Goal: Task Accomplishment & Management: Use online tool/utility

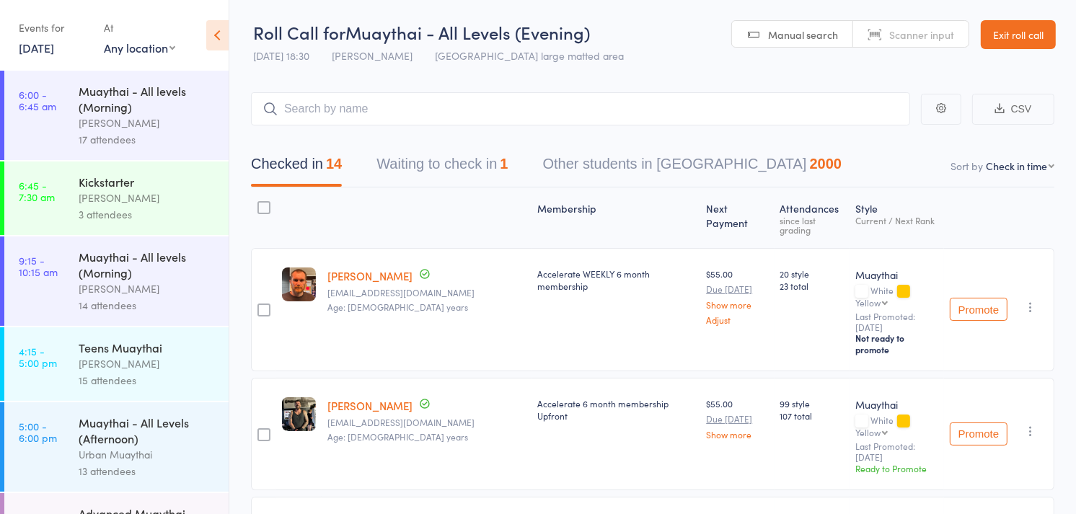
click at [38, 45] on link "[DATE]" at bounding box center [36, 48] width 35 height 16
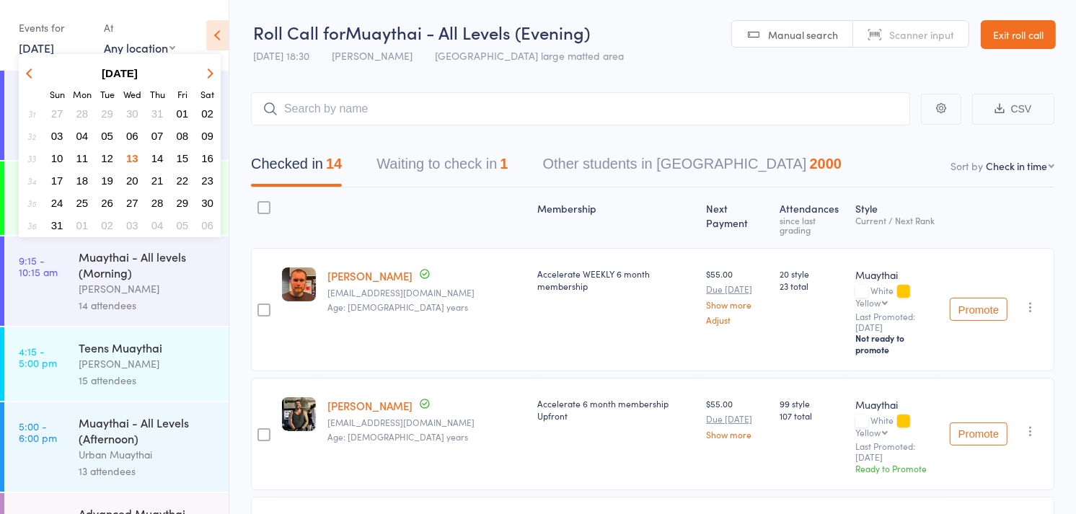
click at [153, 152] on span "14" at bounding box center [157, 158] width 12 height 12
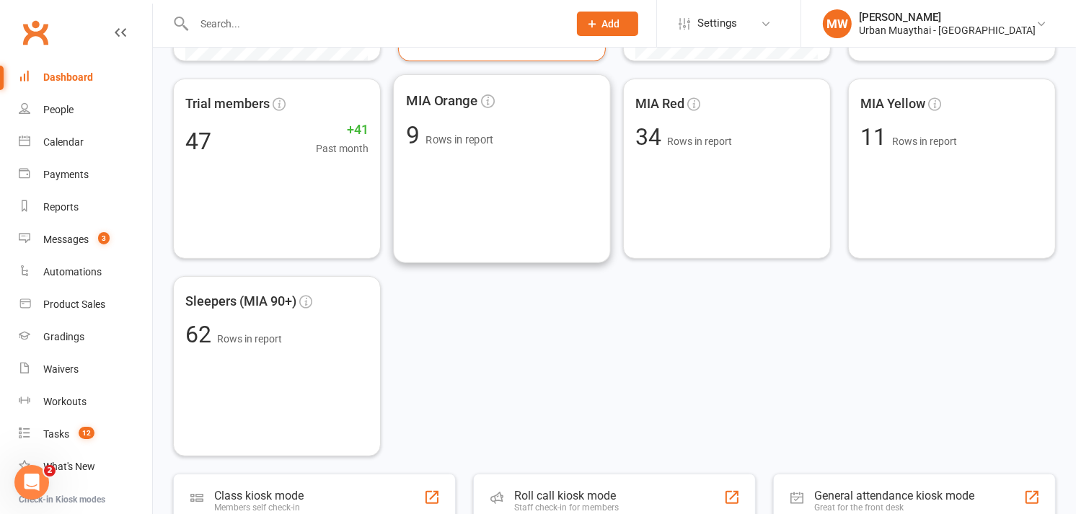
scroll to position [435, 0]
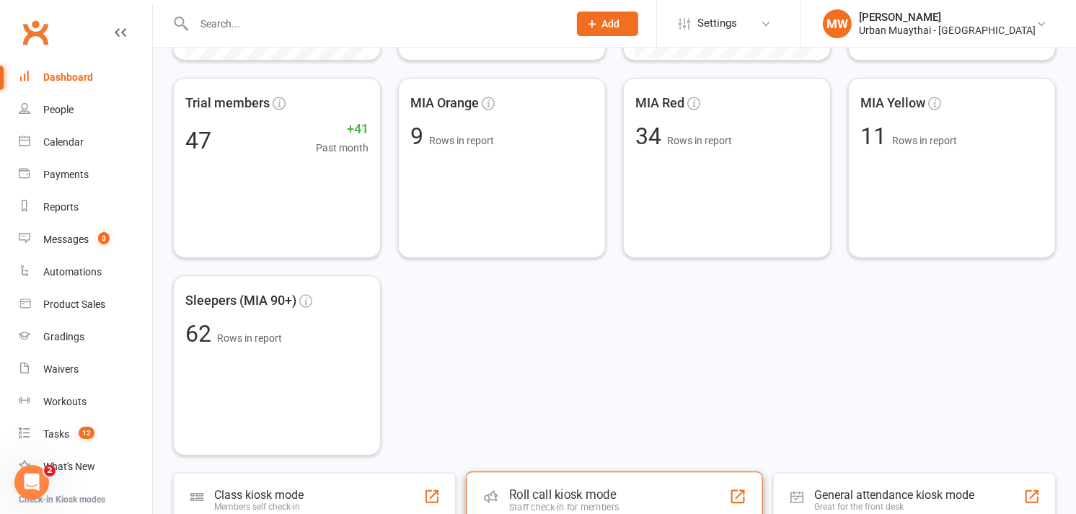
click at [593, 477] on div "Roll call kiosk mode Staff check-in for members" at bounding box center [614, 497] width 297 height 52
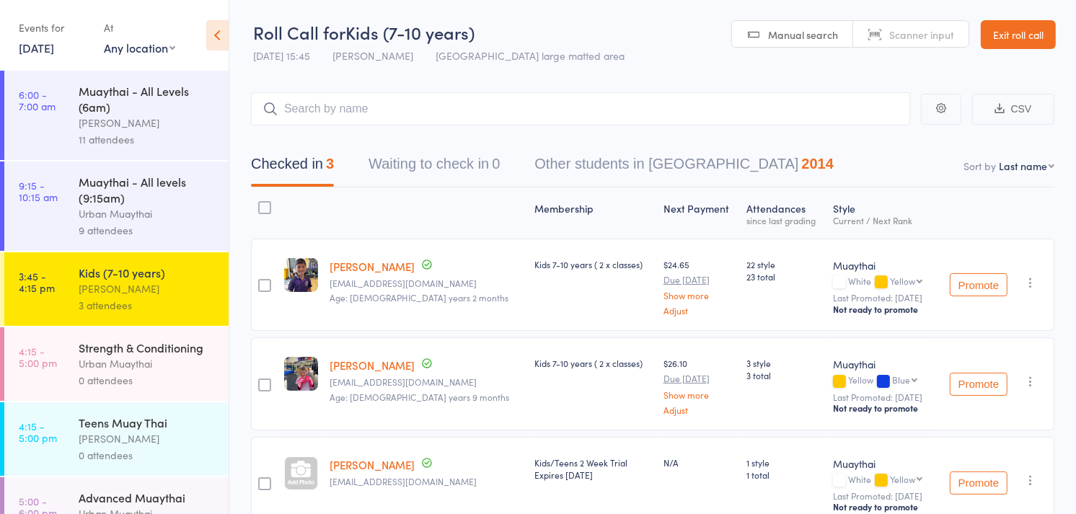
click at [134, 430] on div "Teens Muay Thai" at bounding box center [148, 423] width 138 height 16
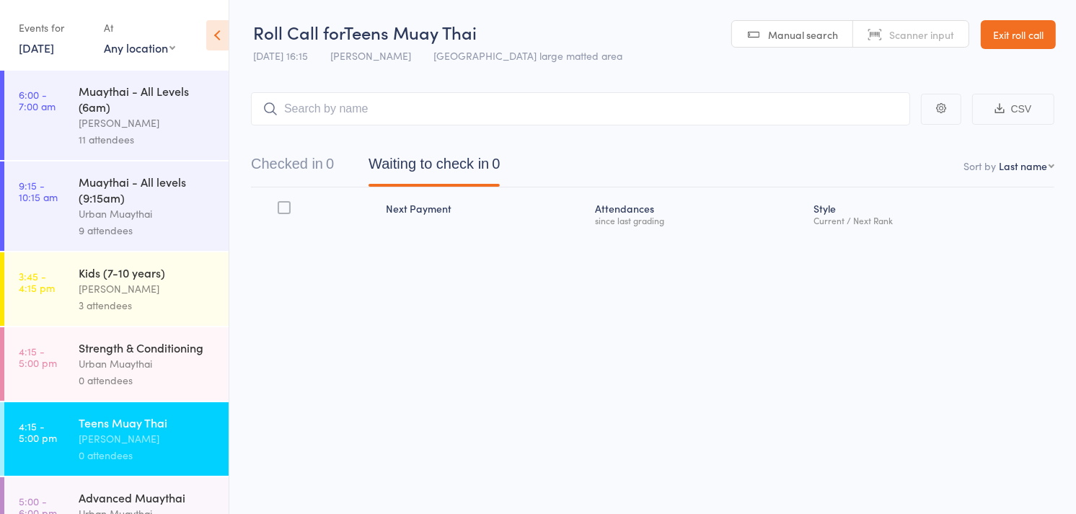
click at [910, 30] on span "Scanner input" at bounding box center [921, 34] width 65 height 14
click at [750, 105] on input "search" at bounding box center [580, 108] width 659 height 33
type input "5438"
type input "5505"
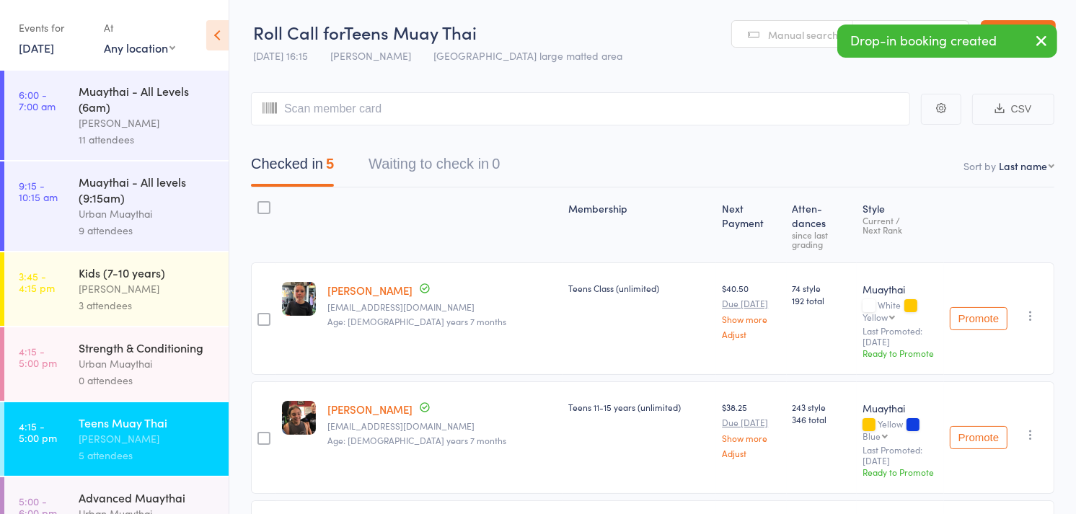
click at [1024, 164] on select "First name Last name Birthday today? Behind on payments? Check in time Next pay…" at bounding box center [1026, 166] width 56 height 14
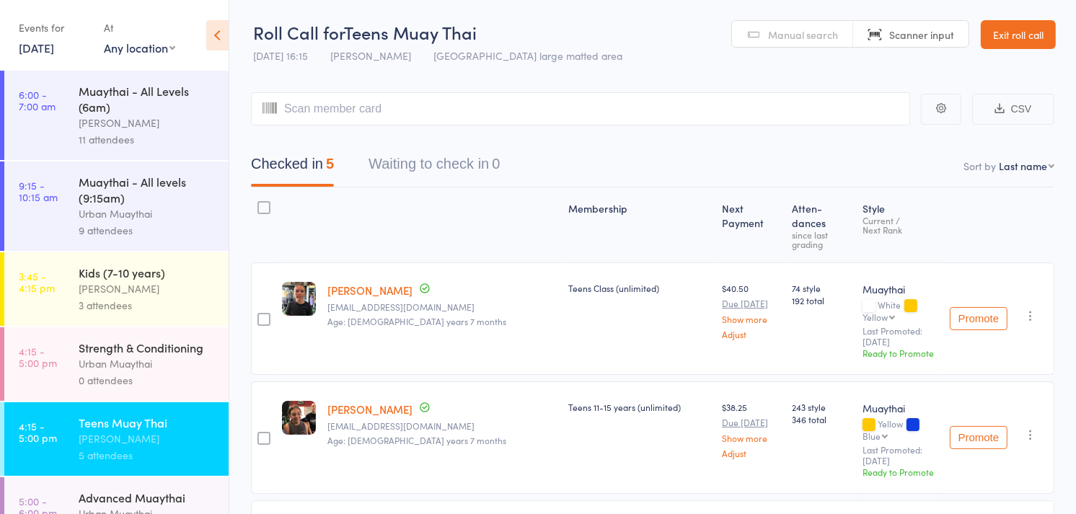
select select "4"
click at [998, 159] on select "First name Last name Birthday today? Behind on payments? Check in time Next pay…" at bounding box center [1026, 166] width 56 height 14
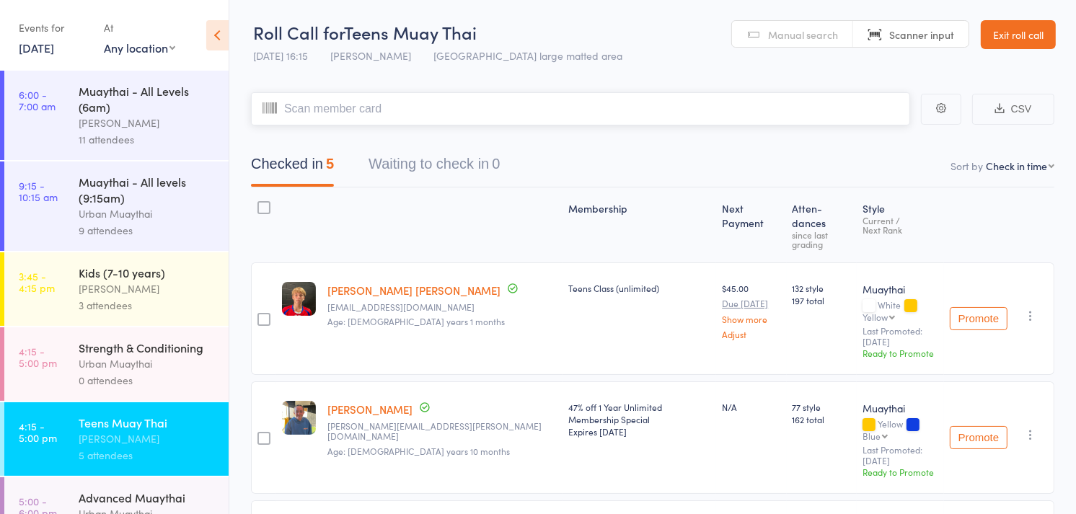
click at [514, 123] on input "search" at bounding box center [580, 108] width 659 height 33
type input "62536253"
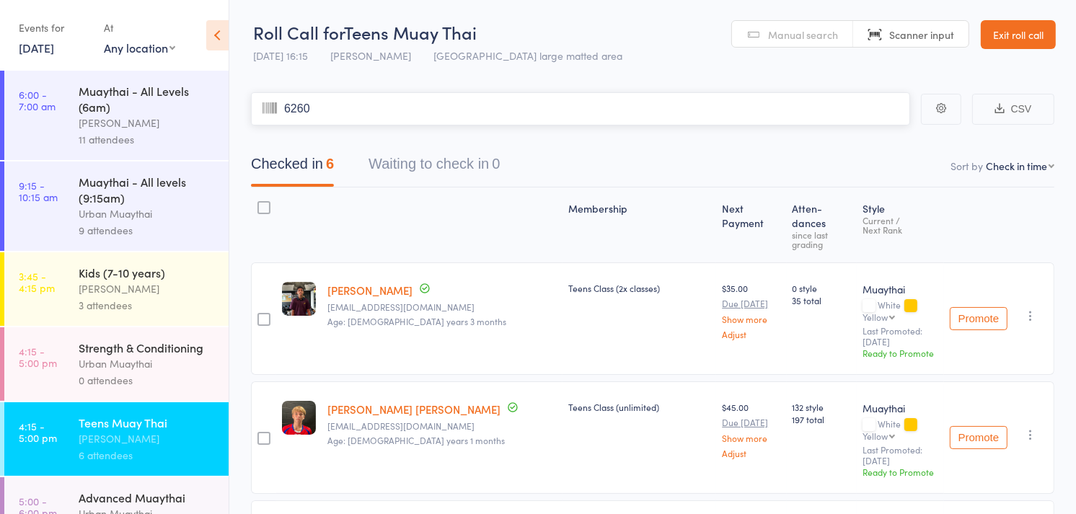
type input "6260"
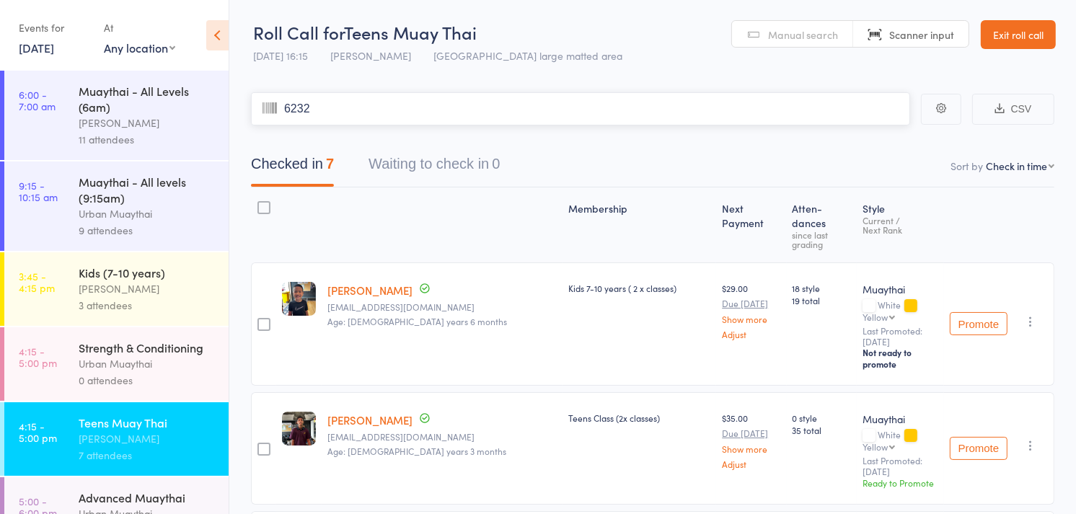
type input "6232"
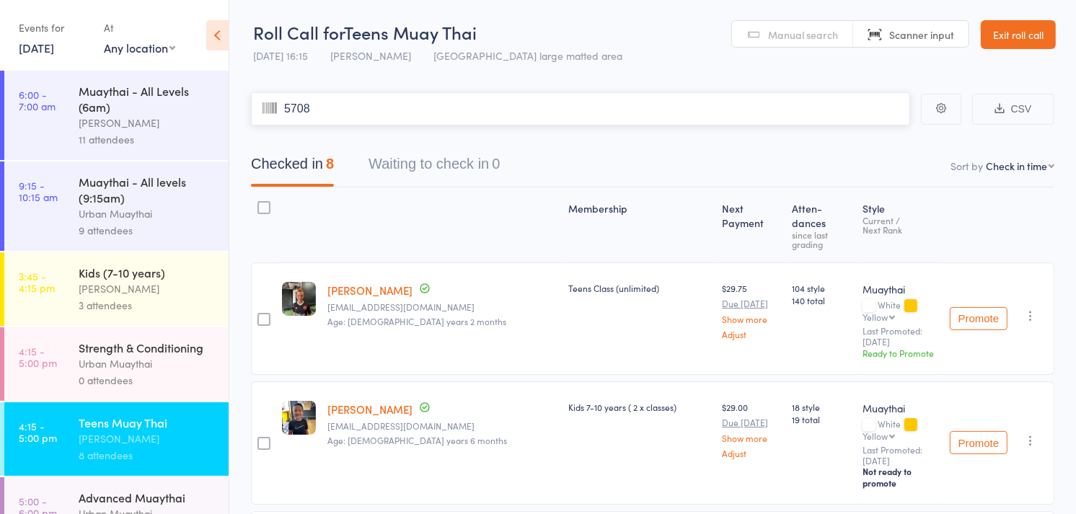
type input "5708"
type input "5674"
type input "6208"
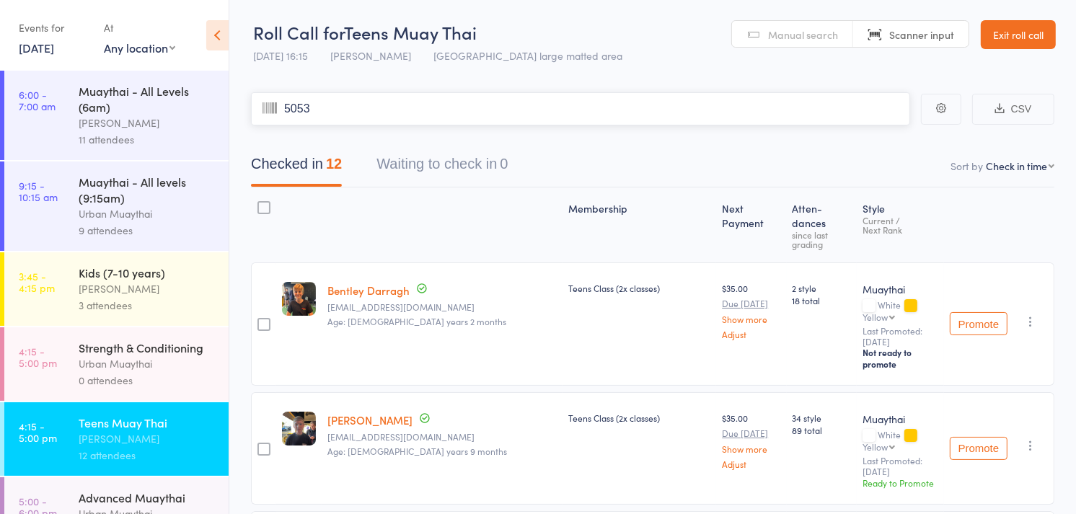
type input "5053"
